Goal: Navigation & Orientation: Find specific page/section

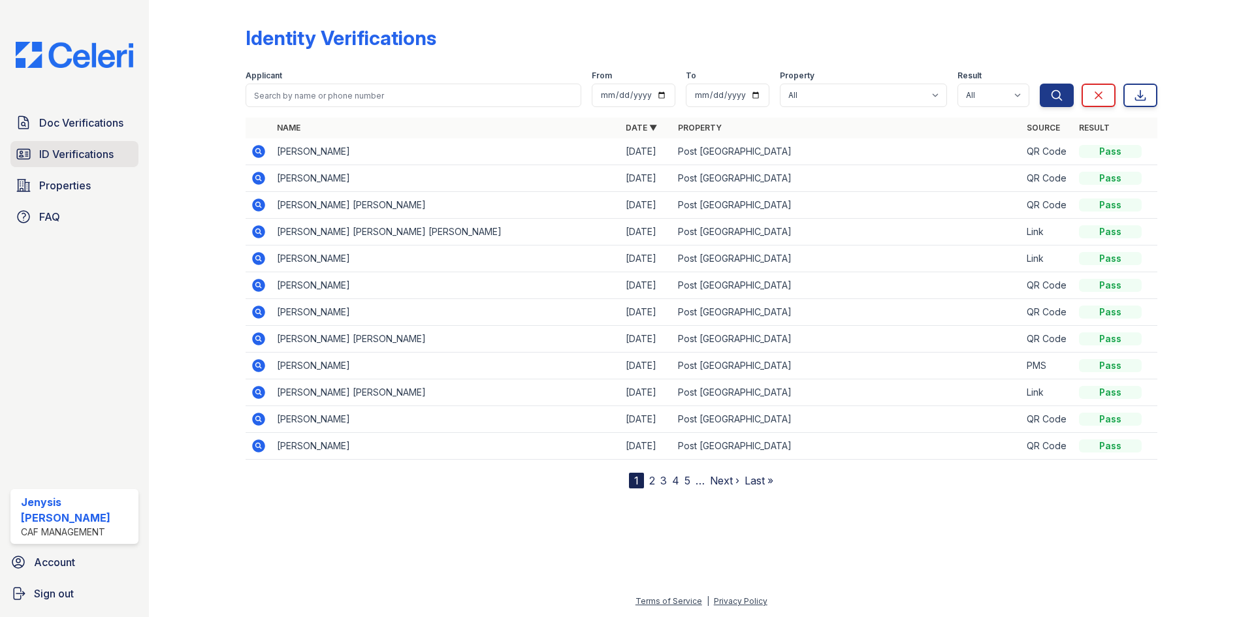
click at [54, 153] on span "ID Verifications" at bounding box center [76, 154] width 74 height 16
click at [83, 185] on span "Properties" at bounding box center [65, 186] width 52 height 16
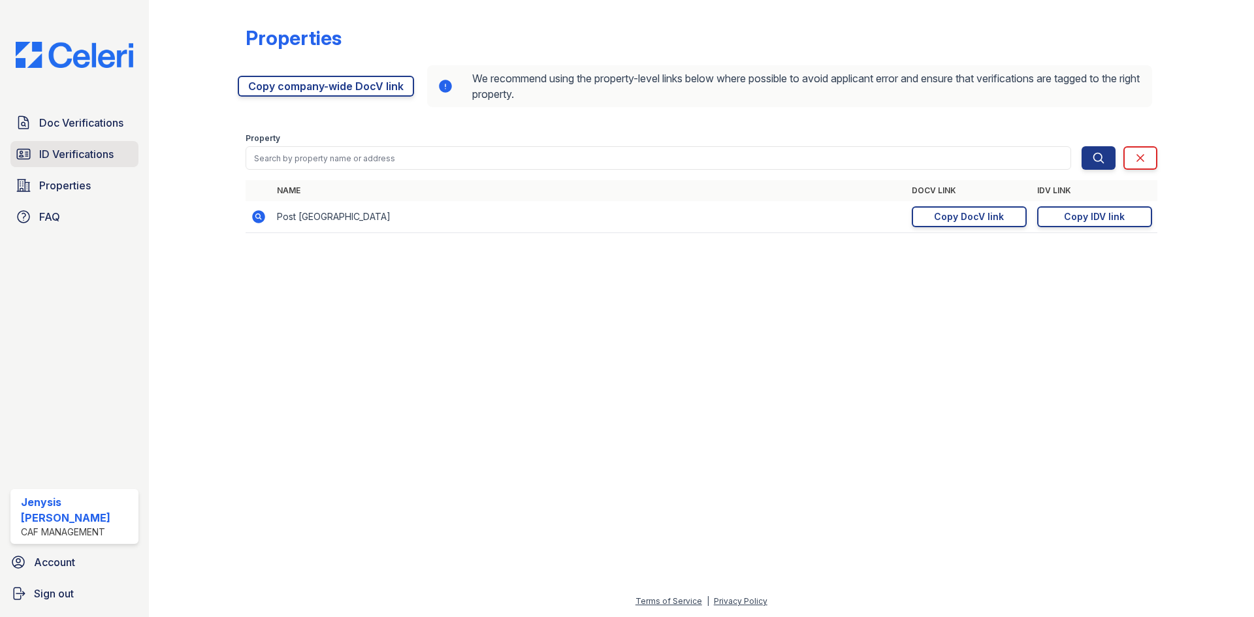
click at [80, 153] on span "ID Verifications" at bounding box center [76, 154] width 74 height 16
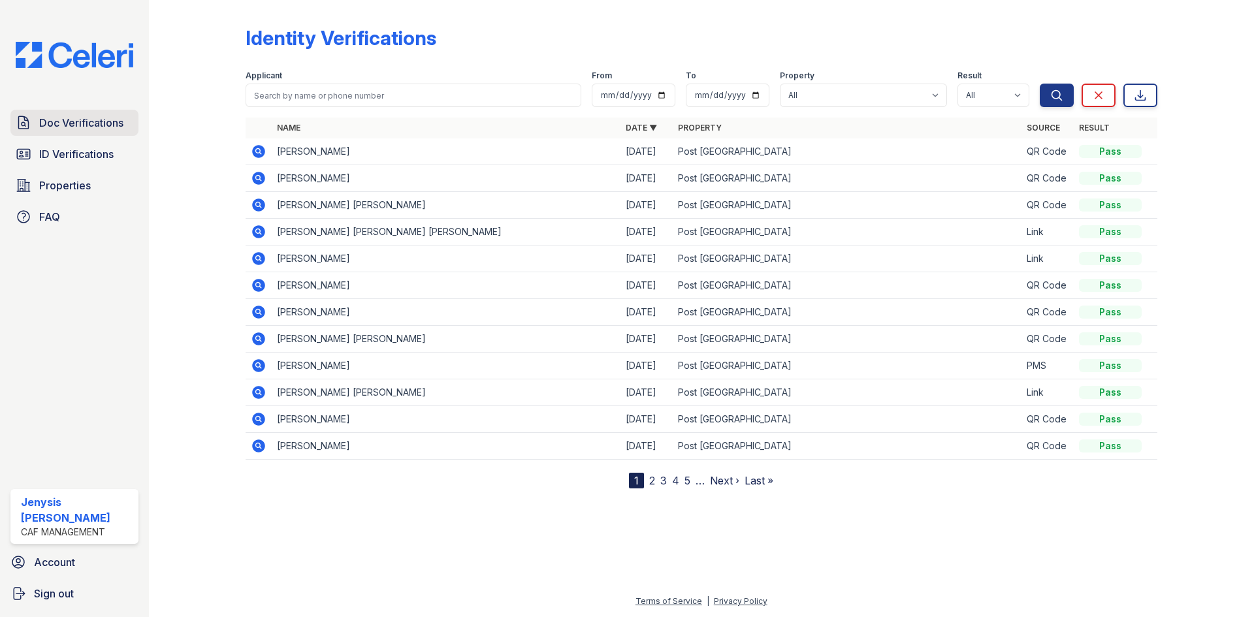
click at [80, 122] on span "Doc Verifications" at bounding box center [81, 123] width 84 height 16
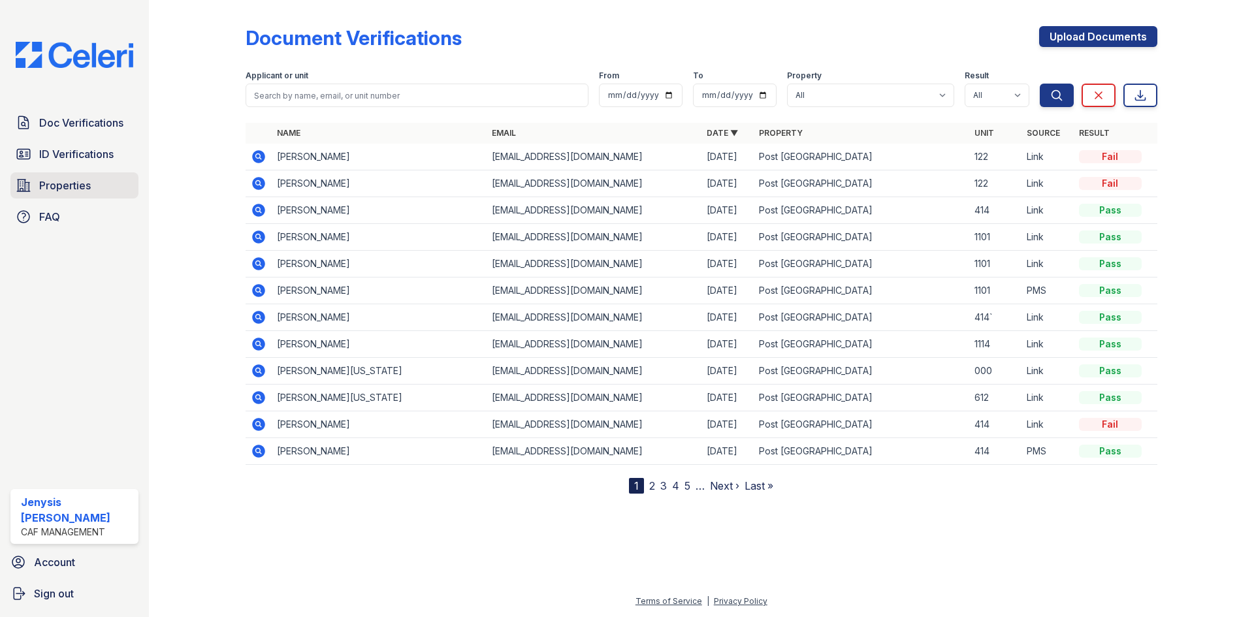
click at [74, 191] on span "Properties" at bounding box center [65, 186] width 52 height 16
